Goal: Task Accomplishment & Management: Complete application form

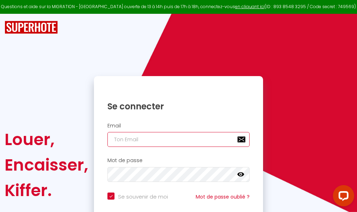
click at [177, 141] on input "email" at bounding box center [178, 139] width 142 height 15
type input "m"
checkbox input "true"
type input "ma"
checkbox input "true"
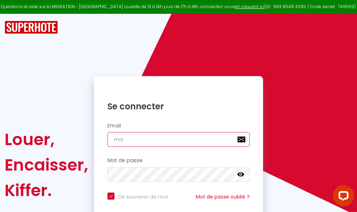
type input "mar"
checkbox input "true"
type input "marc"
checkbox input "true"
type input "marcd"
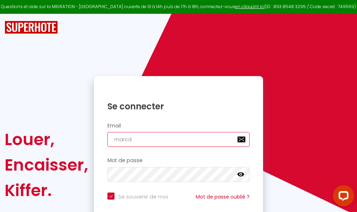
checkbox input "true"
type input "marcdp"
checkbox input "true"
type input "marcdpo"
checkbox input "true"
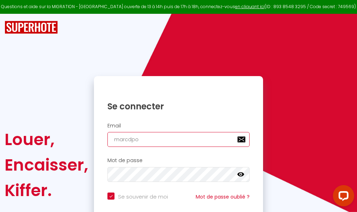
type input "marcdpoz"
checkbox input "true"
type input "marcdpoz."
checkbox input "true"
type input "marcdpoz.l"
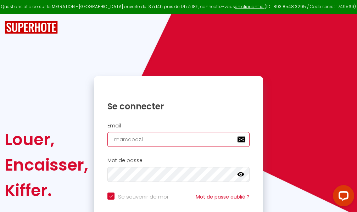
checkbox input "true"
type input "marcdpoz.lo"
checkbox input "true"
type input "marcdpoz.loc"
checkbox input "true"
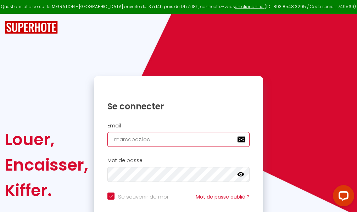
type input "marcdpoz.loca"
checkbox input "true"
type input "marcdpoz.locat"
checkbox input "true"
type input "marcdpoz.locati"
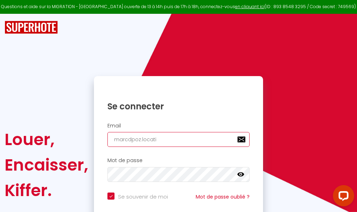
checkbox input "true"
type input "marcdpoz.locatio"
checkbox input "true"
type input "marcdpoz.location"
checkbox input "true"
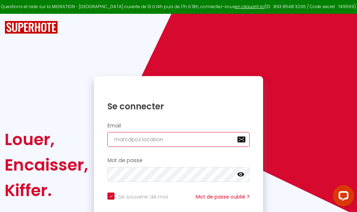
type input "marcdpoz.location@"
checkbox input "true"
type input "marcdpoz.location@g"
checkbox input "true"
type input "marcdpoz.location@gm"
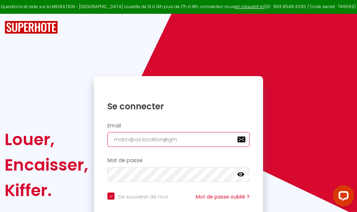
checkbox input "true"
type input "marcdpoz.location@gma"
checkbox input "true"
type input "marcdpoz.location@gmai"
checkbox input "true"
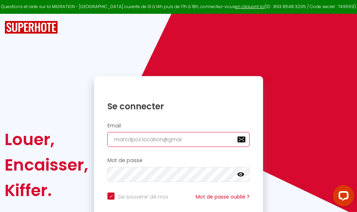
type input "[EMAIL_ADDRESS]"
checkbox input "true"
type input "[EMAIL_ADDRESS]."
checkbox input "true"
type input "marcdpoz.location@gmail.c"
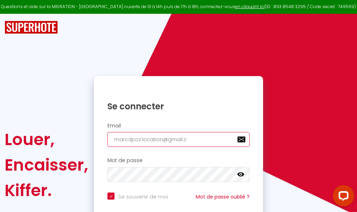
checkbox input "true"
type input "[EMAIL_ADDRESS][DOMAIN_NAME]"
checkbox input "true"
type input "[EMAIL_ADDRESS][DOMAIN_NAME]"
checkbox input "true"
